Goal: Task Accomplishment & Management: Use online tool/utility

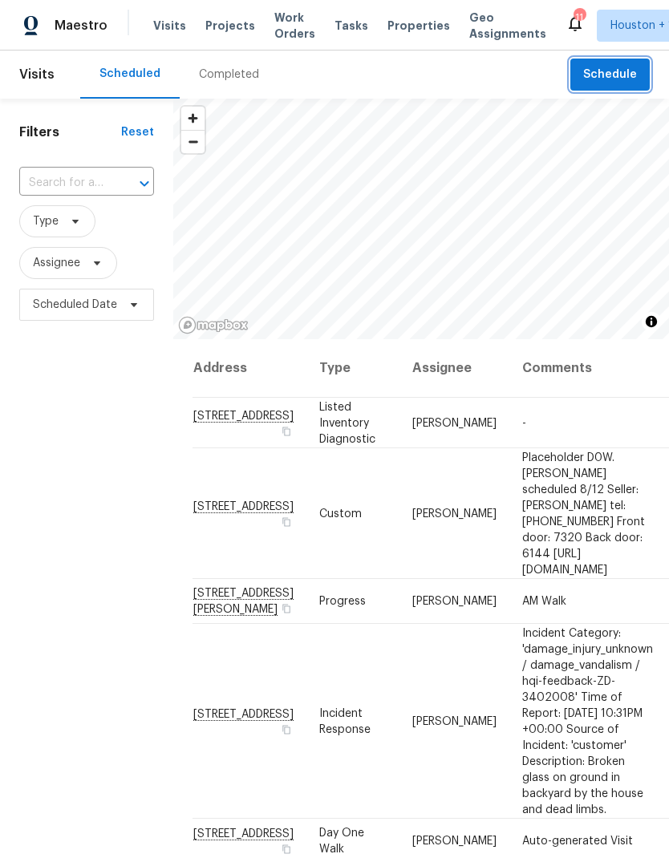
click at [596, 83] on span "Schedule" at bounding box center [610, 75] width 54 height 20
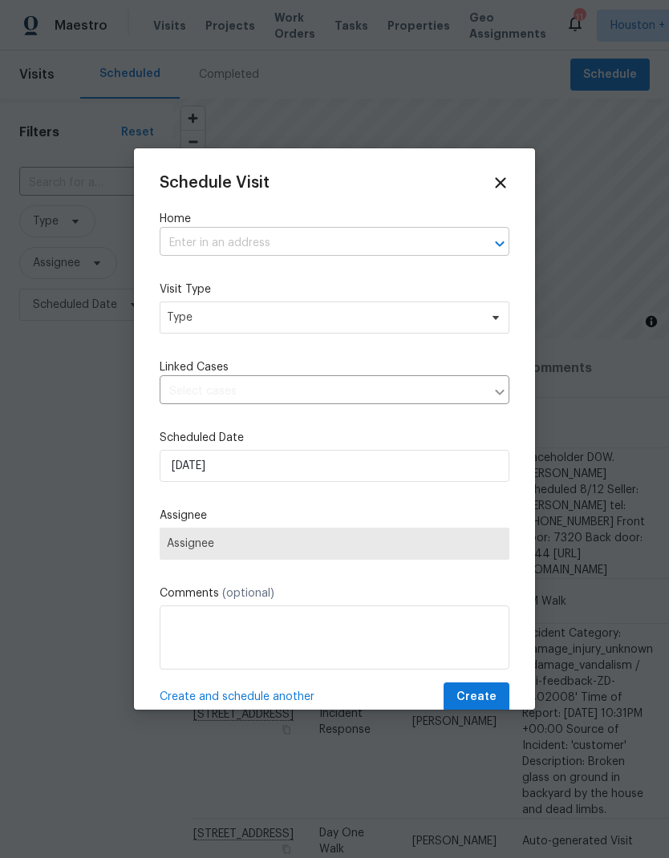
click at [182, 234] on input "text" at bounding box center [312, 243] width 305 height 25
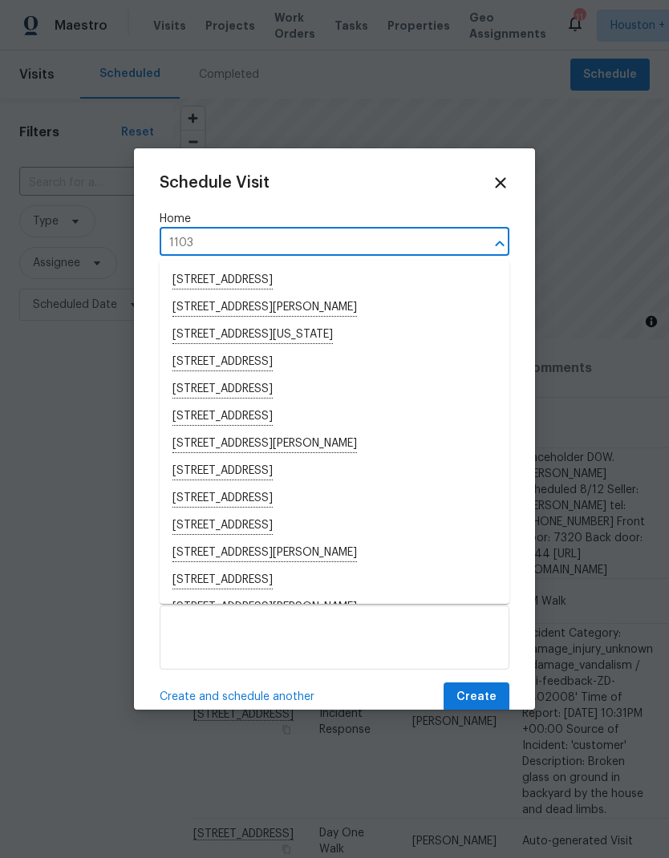
type input "11039"
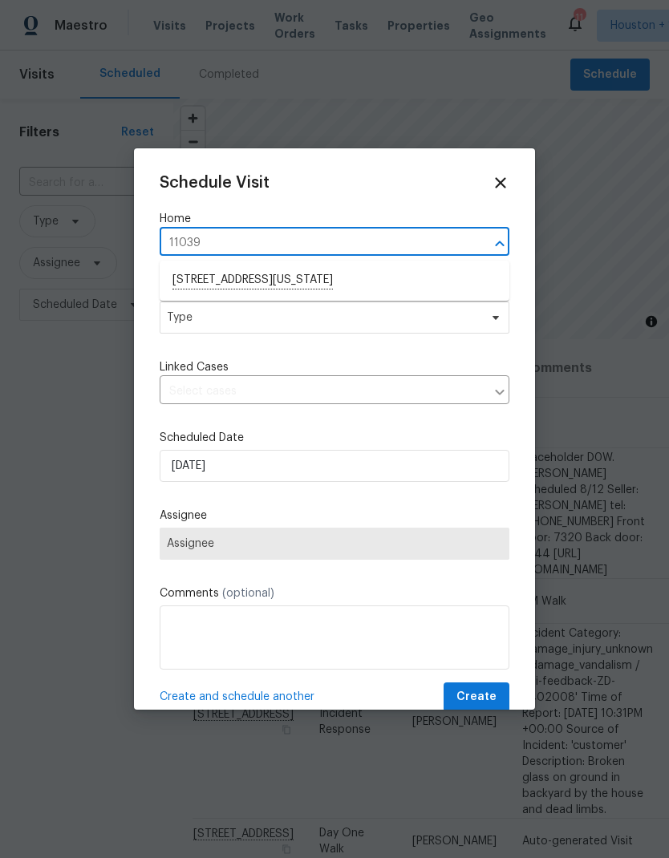
click at [382, 286] on li "[STREET_ADDRESS][US_STATE]" at bounding box center [335, 280] width 350 height 27
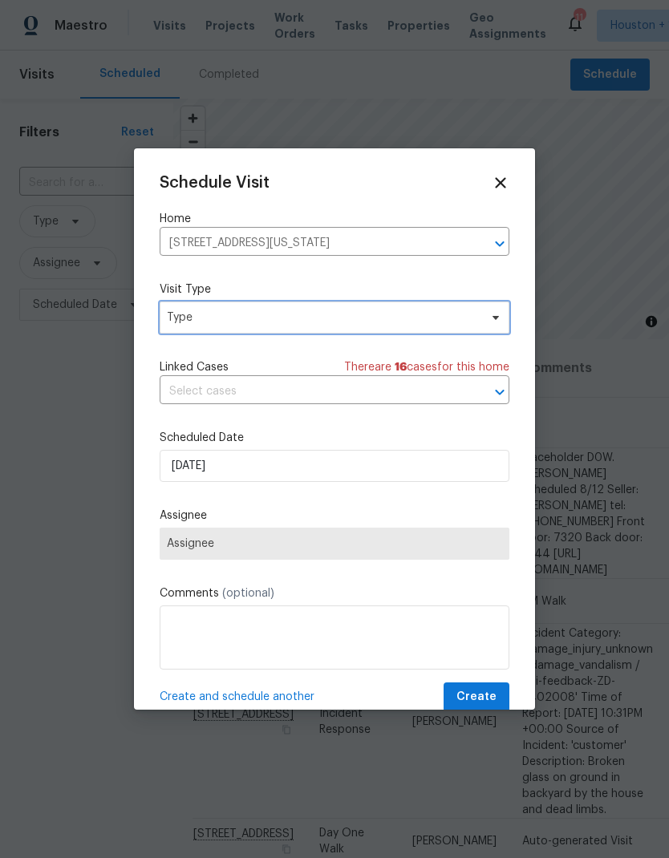
click at [406, 316] on span "Type" at bounding box center [323, 317] width 312 height 16
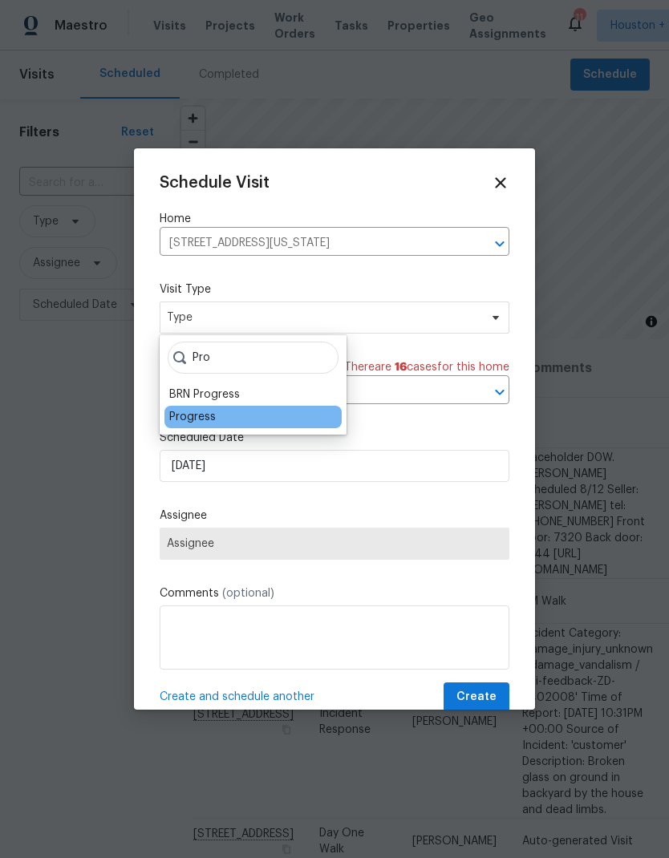
type input "Pro"
click at [170, 422] on div "Progress" at bounding box center [192, 417] width 46 height 16
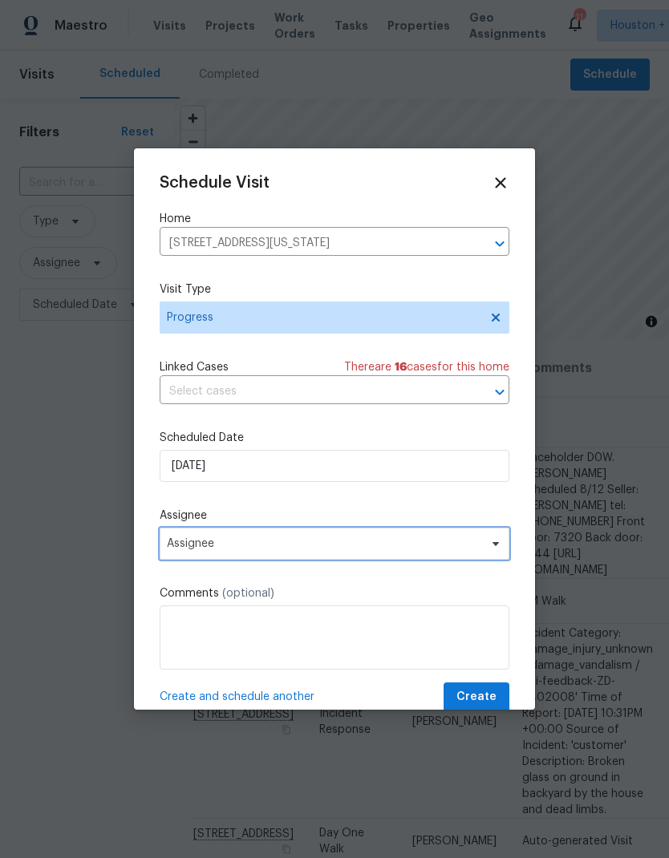
click at [173, 536] on span "Assignee" at bounding box center [335, 543] width 350 height 32
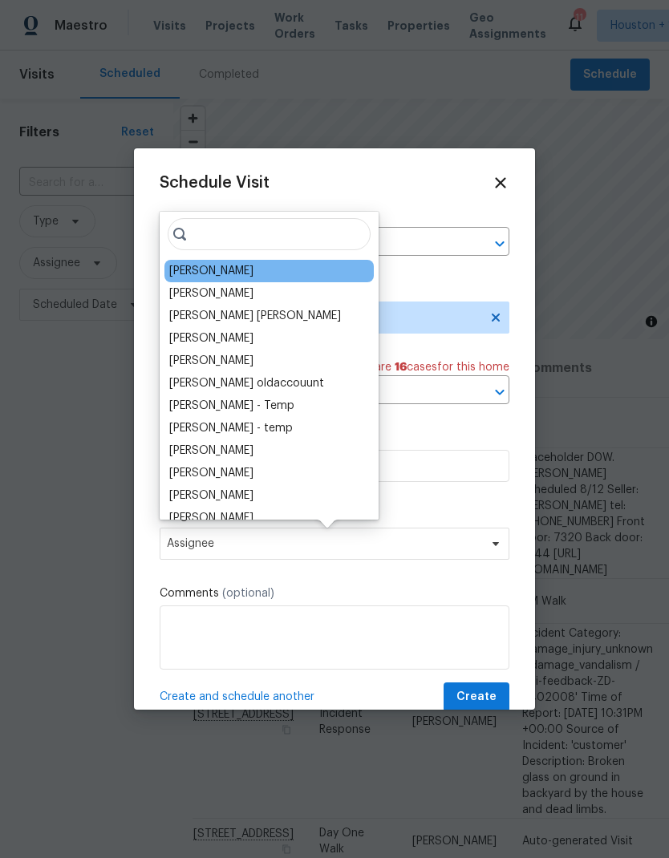
click at [172, 275] on div "[PERSON_NAME]" at bounding box center [211, 271] width 84 height 16
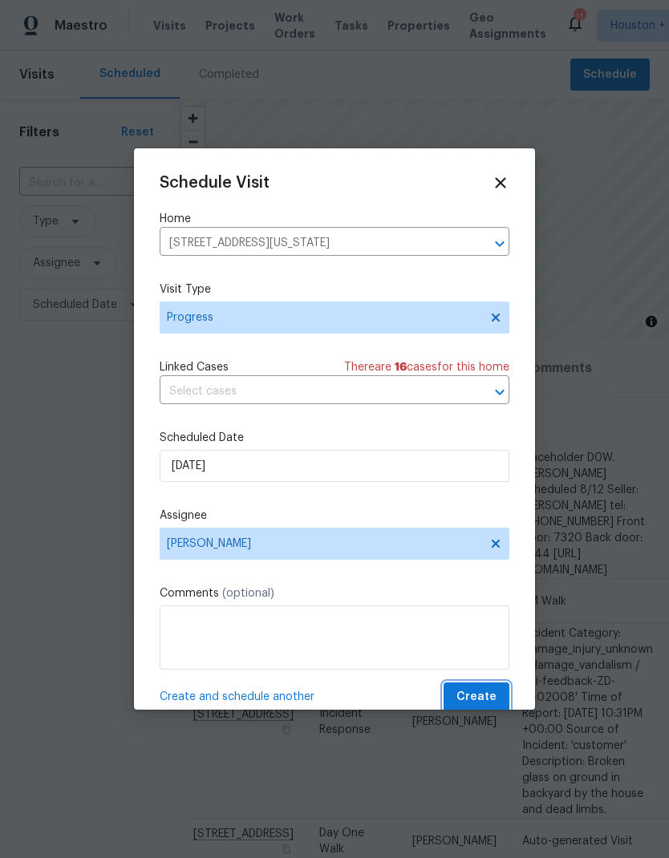
click at [479, 698] on span "Create" at bounding box center [476, 697] width 40 height 20
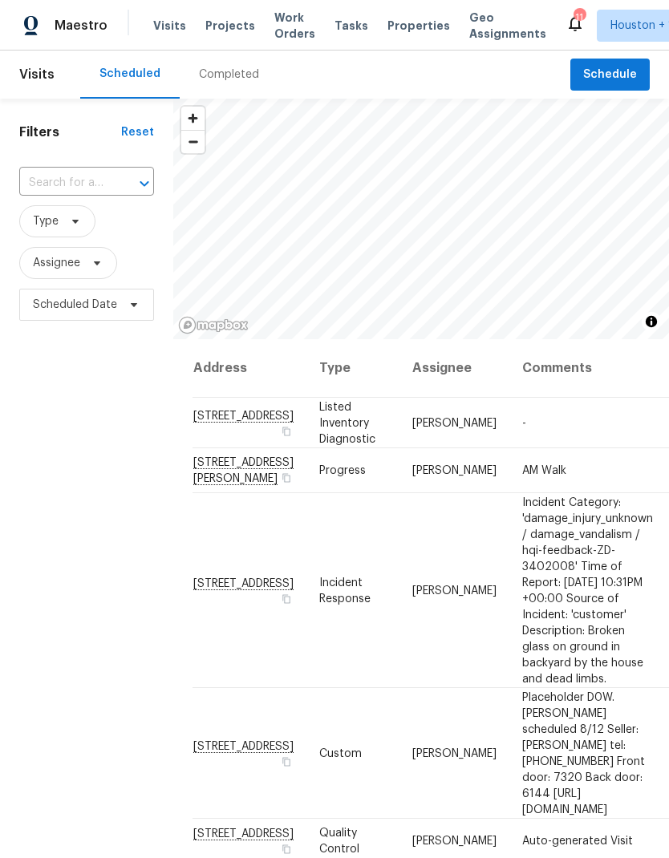
click at [224, 71] on div "Completed" at bounding box center [229, 75] width 60 height 16
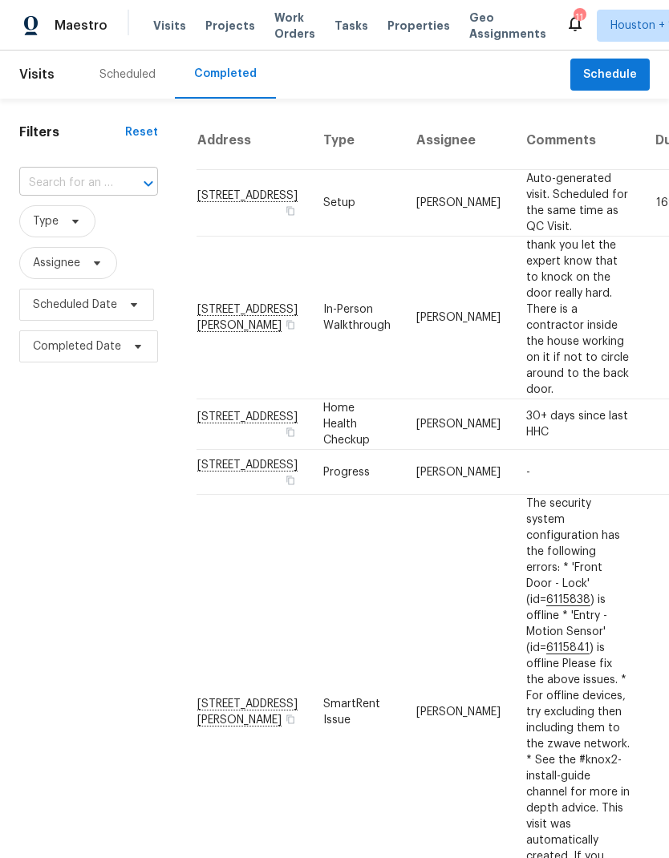
click at [33, 195] on input "text" at bounding box center [66, 183] width 94 height 25
type input "11039"
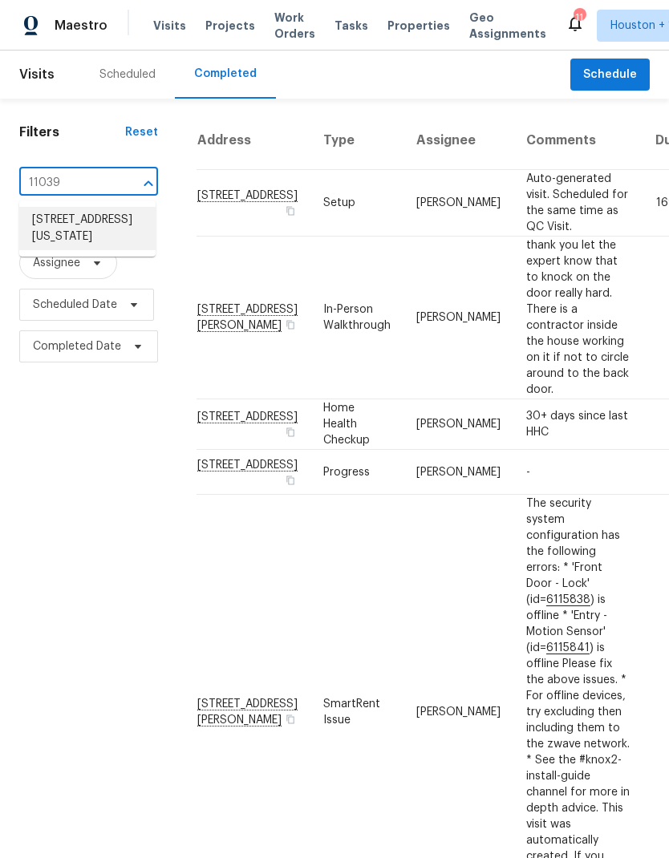
click at [39, 240] on li "[STREET_ADDRESS][US_STATE]" at bounding box center [87, 228] width 136 height 43
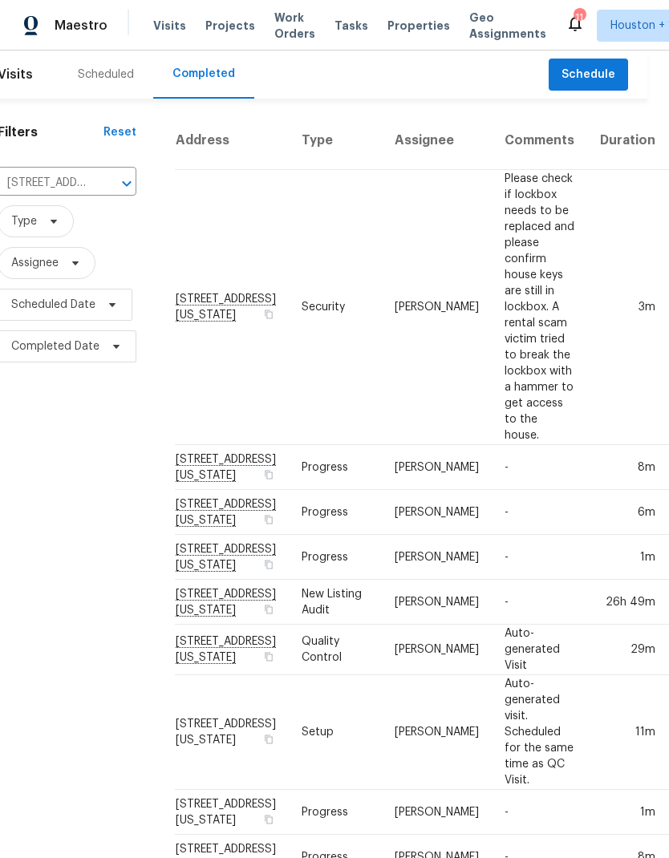
scroll to position [0, 21]
click at [103, 184] on icon "Clear" at bounding box center [107, 184] width 16 height 16
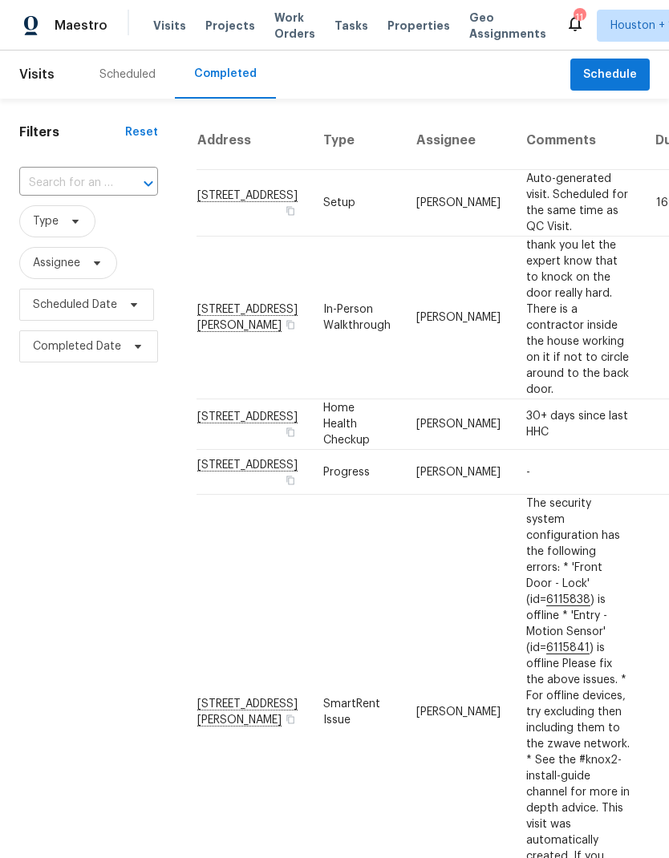
click at [99, 78] on div "Scheduled" at bounding box center [127, 75] width 56 height 16
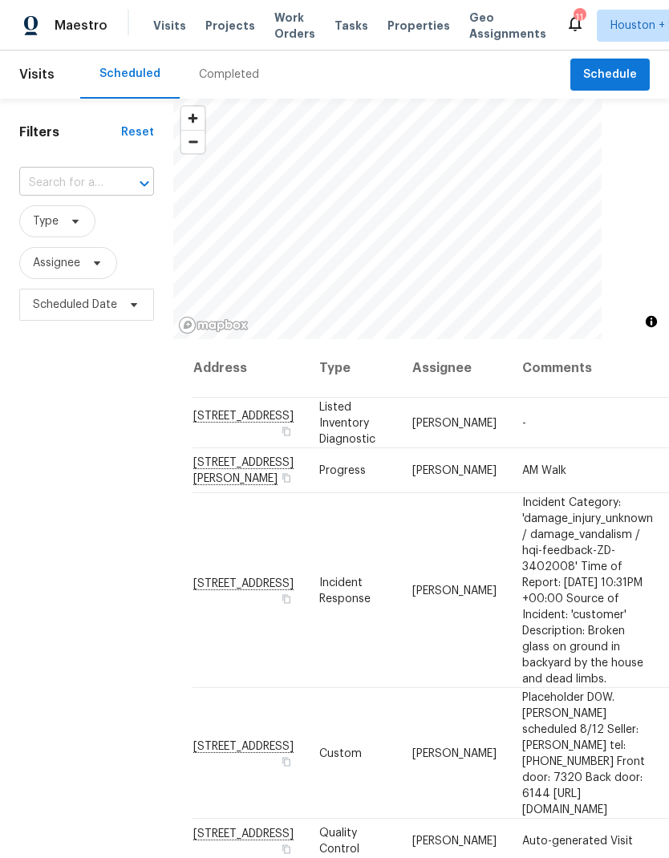
click at [27, 188] on input "text" at bounding box center [64, 183] width 90 height 25
type input "11039"
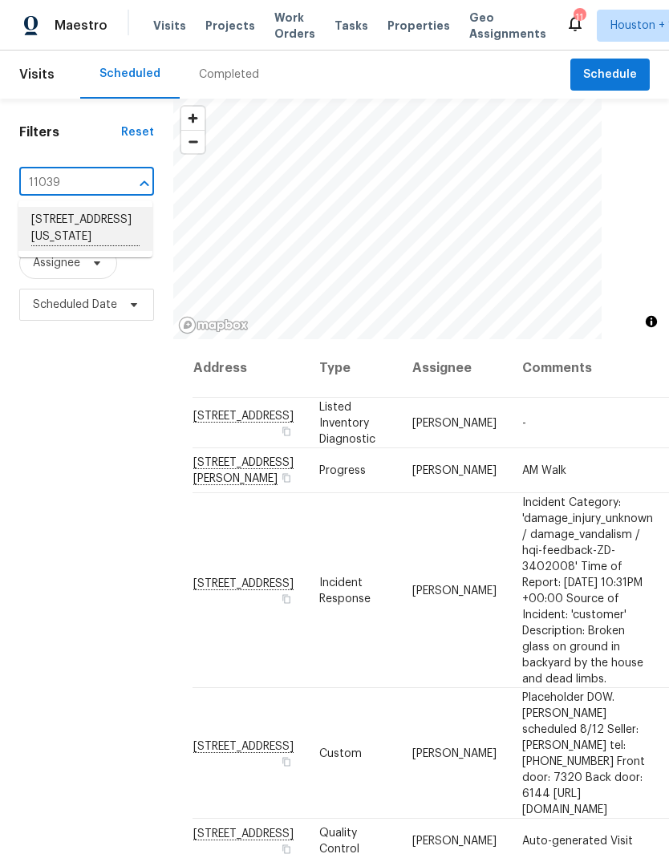
click at [49, 230] on li "[STREET_ADDRESS][US_STATE]" at bounding box center [85, 229] width 134 height 44
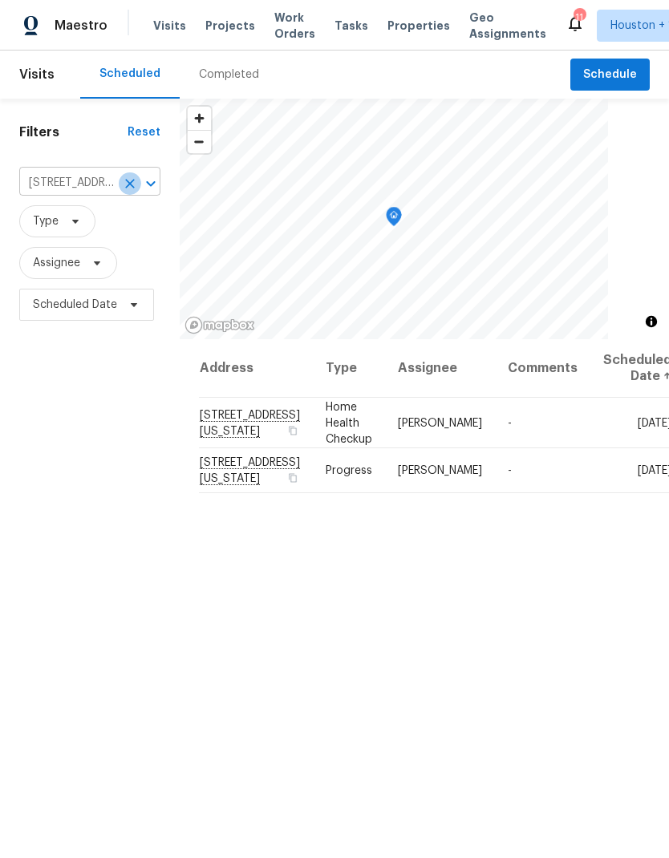
click at [125, 185] on icon "Clear" at bounding box center [130, 184] width 10 height 10
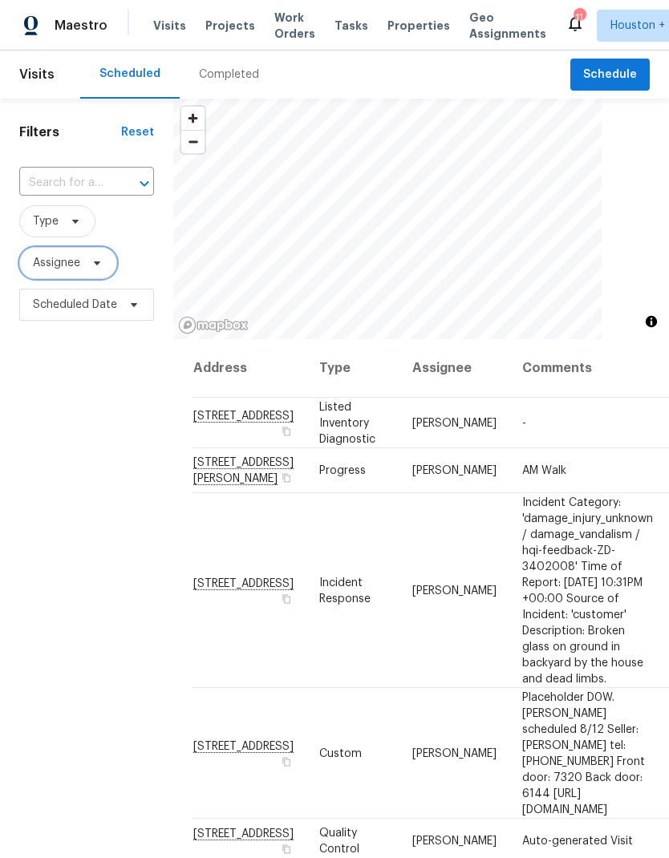
click at [42, 267] on span "Assignee" at bounding box center [56, 263] width 47 height 16
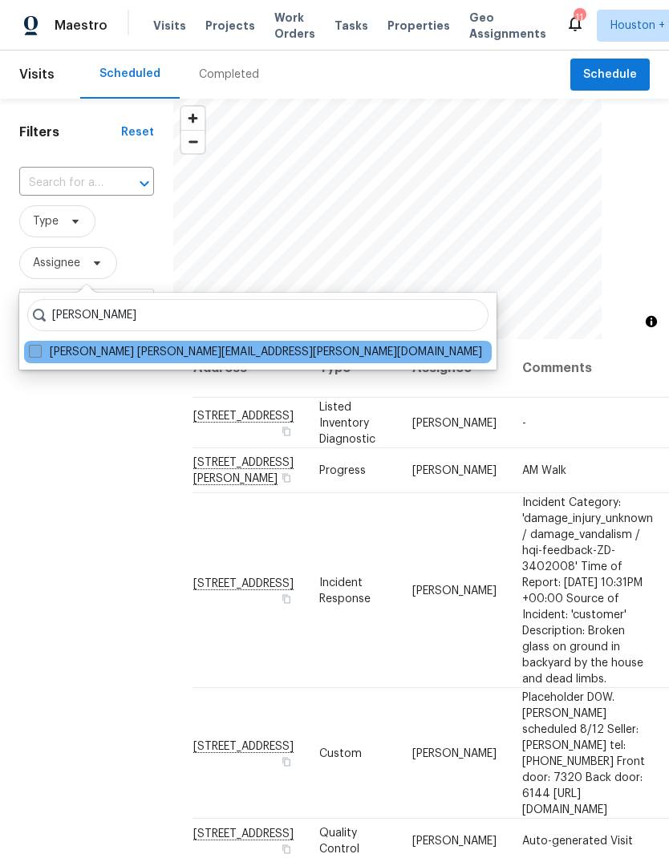
type input "[PERSON_NAME]"
click at [30, 358] on label "[PERSON_NAME] [PERSON_NAME][EMAIL_ADDRESS][PERSON_NAME][DOMAIN_NAME]" at bounding box center [255, 352] width 453 height 16
click at [30, 354] on input "[PERSON_NAME] [PERSON_NAME][EMAIL_ADDRESS][PERSON_NAME][DOMAIN_NAME]" at bounding box center [34, 349] width 10 height 10
checkbox input "true"
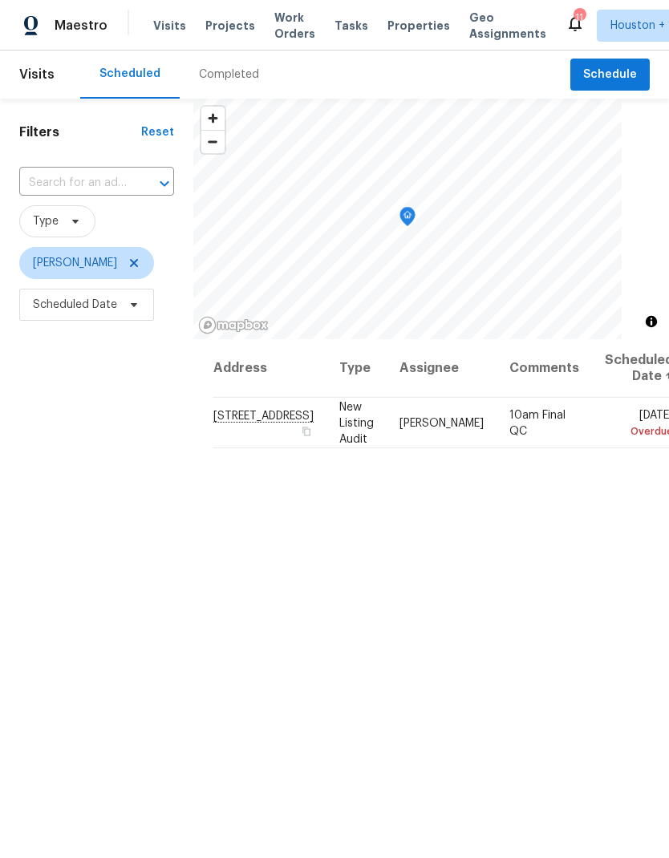
click at [201, 84] on div "Completed" at bounding box center [229, 75] width 99 height 48
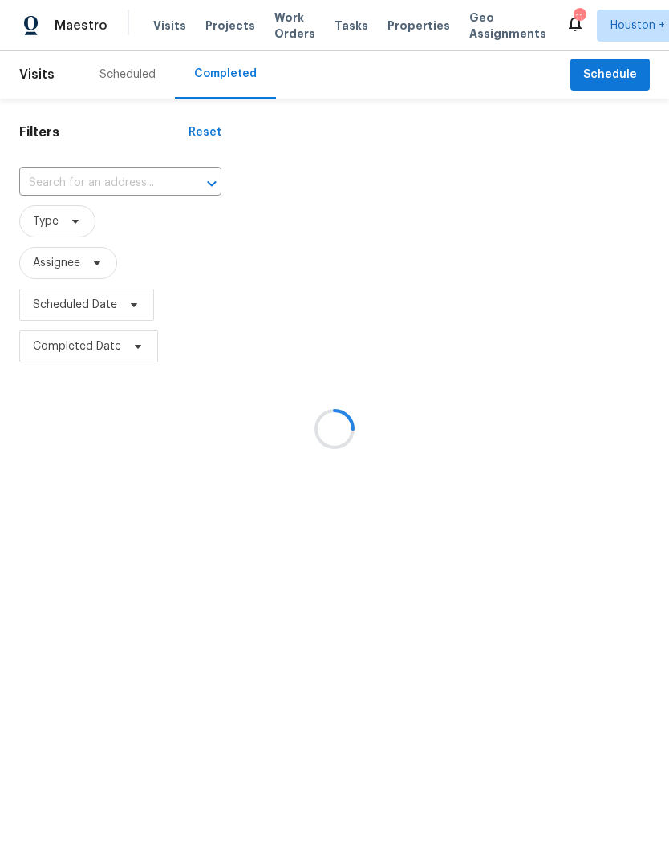
click at [44, 265] on div at bounding box center [334, 429] width 669 height 858
click at [50, 269] on div at bounding box center [334, 429] width 669 height 858
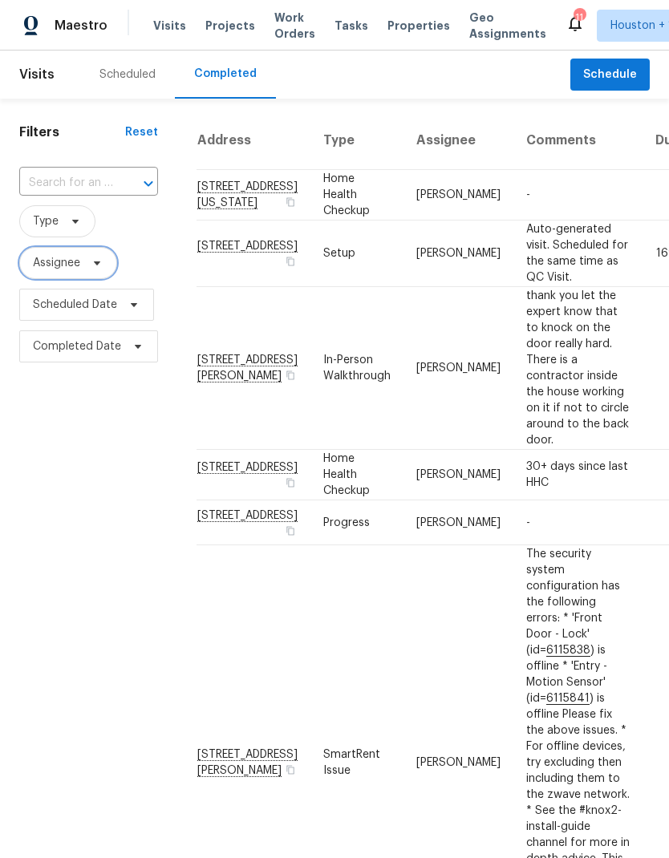
click at [53, 270] on span "Assignee" at bounding box center [56, 263] width 47 height 16
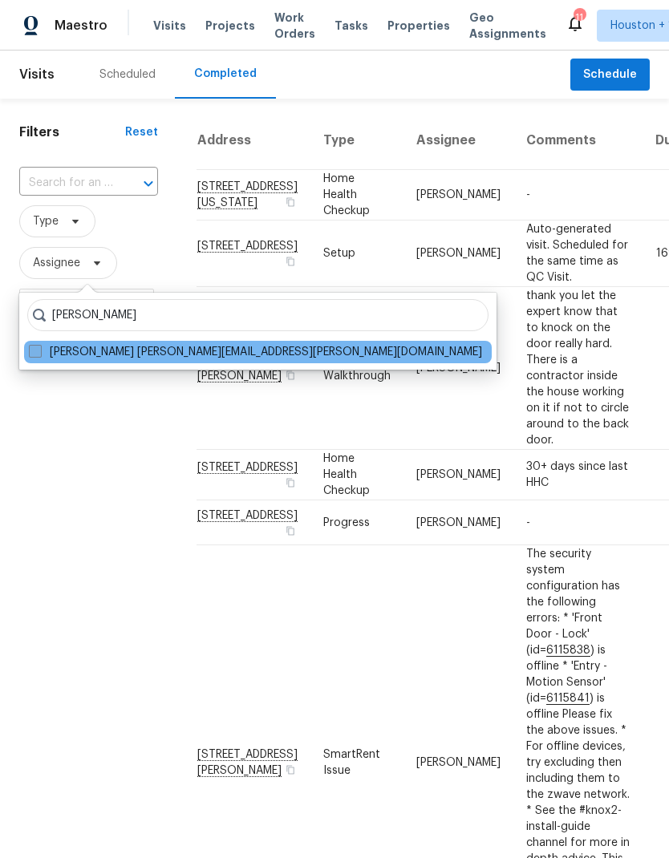
type input "[PERSON_NAME]"
click at [35, 353] on span at bounding box center [35, 351] width 13 height 13
click at [35, 353] on input "[PERSON_NAME] [PERSON_NAME][EMAIL_ADDRESS][PERSON_NAME][DOMAIN_NAME]" at bounding box center [34, 349] width 10 height 10
checkbox input "true"
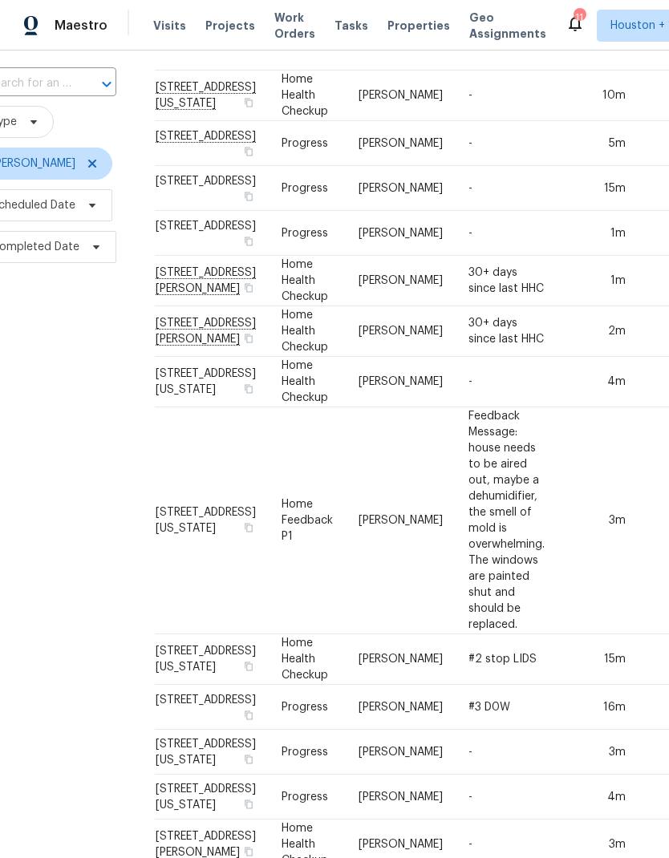
scroll to position [102, 42]
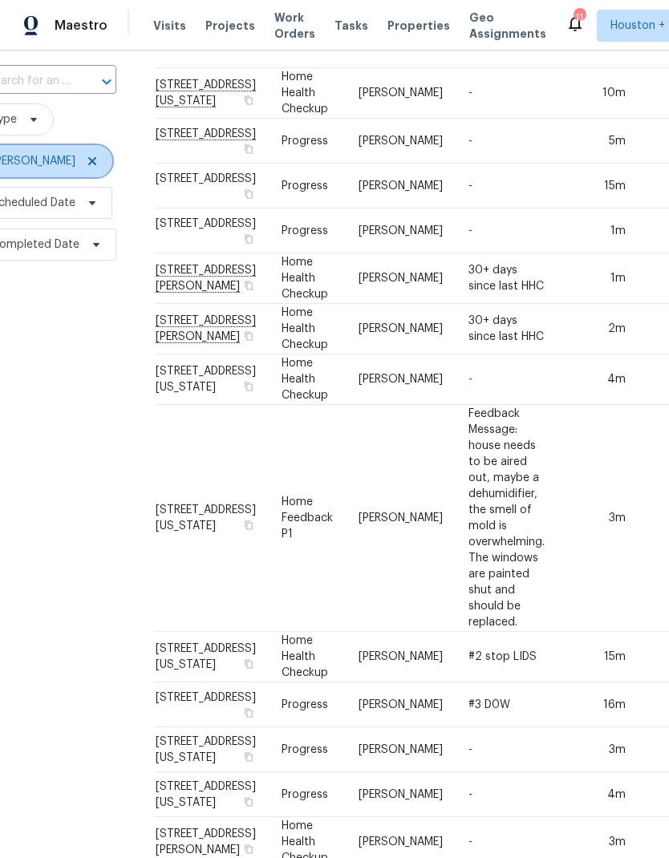
click at [86, 166] on icon at bounding box center [92, 161] width 13 height 13
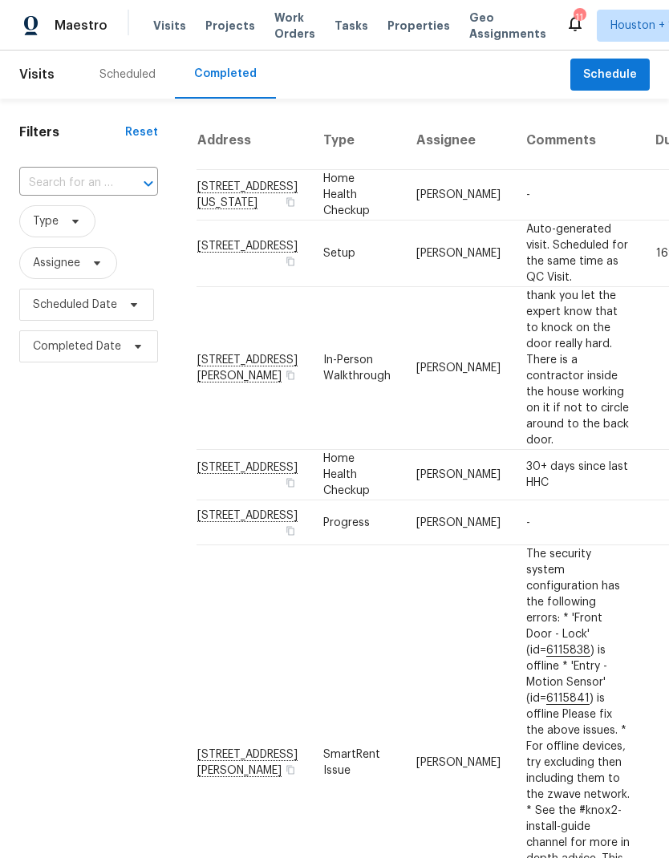
click at [107, 70] on div "Scheduled" at bounding box center [127, 75] width 56 height 16
